Goal: Check status: Check status

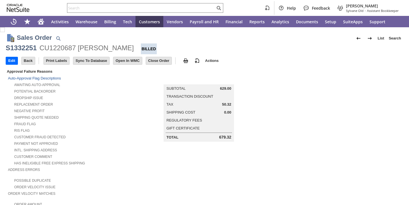
scroll to position [328, 0]
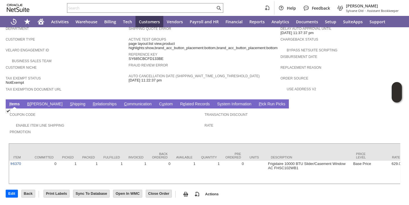
click at [70, 102] on span "S" at bounding box center [71, 104] width 3 height 5
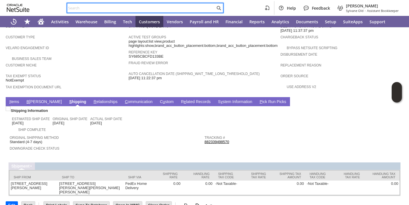
click at [177, 9] on input "text" at bounding box center [141, 8] width 148 height 7
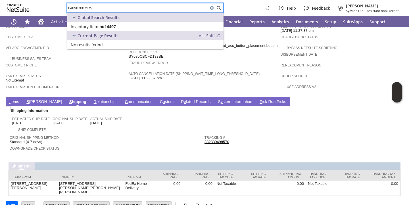
click at [172, 8] on input "848987007175" at bounding box center [137, 8] width 141 height 7
click at [176, 6] on input "676224599387" at bounding box center [137, 8] width 141 height 7
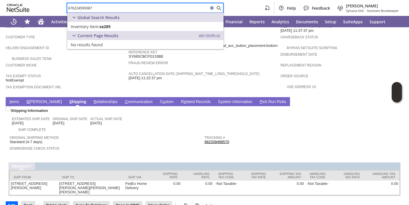
click at [176, 6] on input "676224599387" at bounding box center [137, 8] width 141 height 7
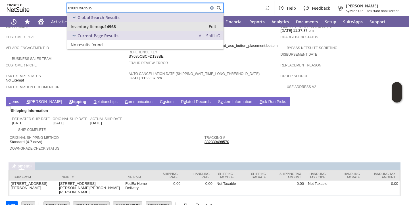
type input "810017961535"
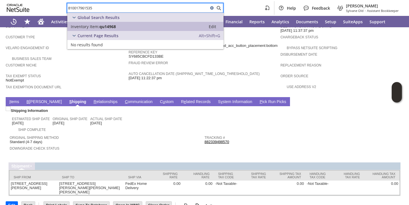
click at [106, 28] on span "qu14968" at bounding box center [107, 26] width 16 height 5
